Goal: Information Seeking & Learning: Learn about a topic

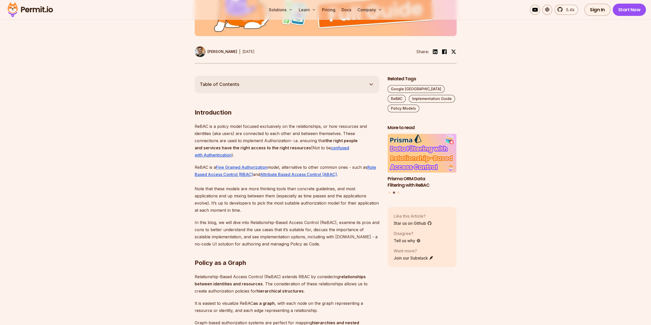
scroll to position [281, 0]
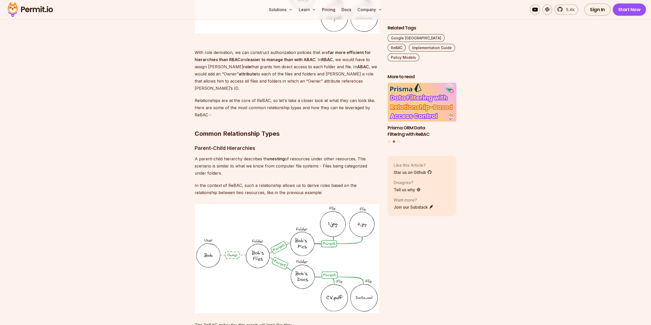
scroll to position [1023, 0]
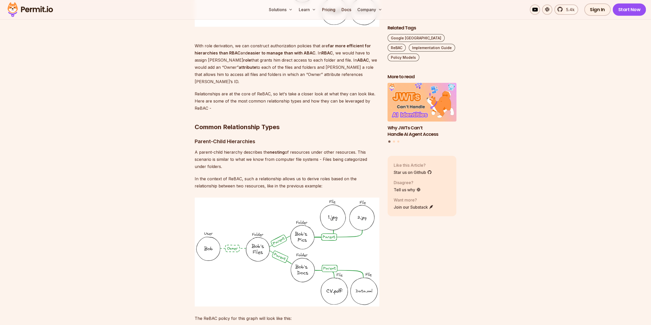
click at [204, 198] on img at bounding box center [287, 252] width 185 height 109
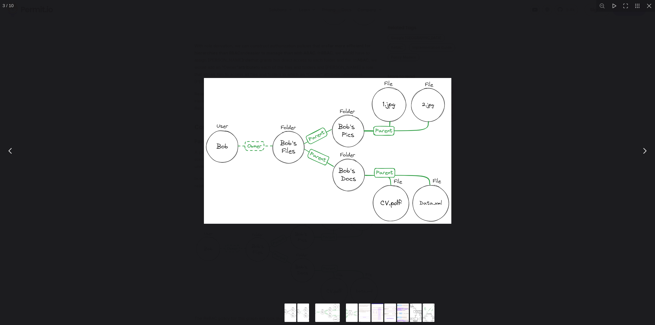
click at [581, 186] on div "You can close this modal content with the ESC key" at bounding box center [327, 150] width 655 height 301
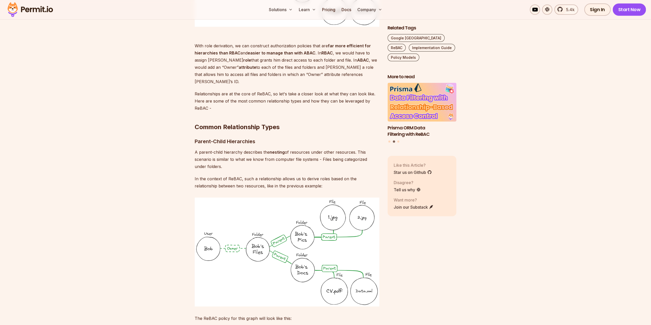
click at [203, 198] on img at bounding box center [287, 252] width 185 height 109
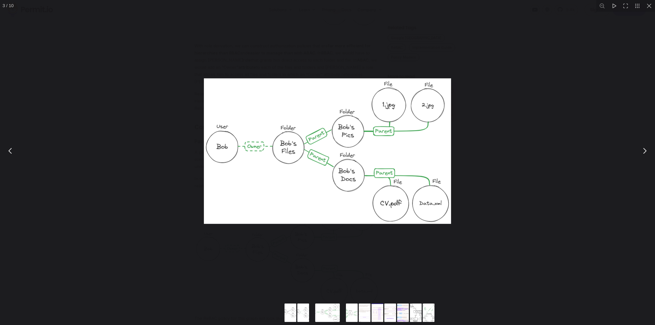
click at [555, 178] on div "You can close this modal content with the ESC key" at bounding box center [327, 150] width 655 height 301
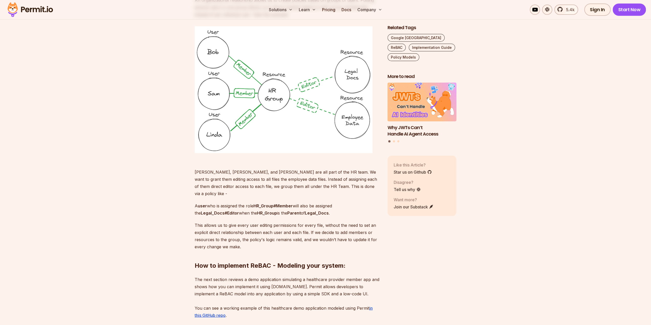
scroll to position [1483, 0]
